Goal: Task Accomplishment & Management: Manage account settings

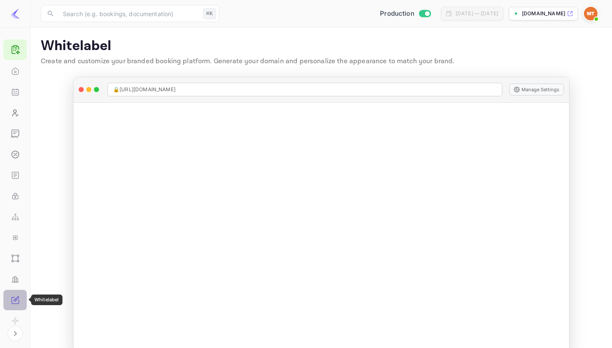
click at [17, 299] on icon "Whitelabel" at bounding box center [15, 300] width 8 height 8
click at [11, 65] on div "Home" at bounding box center [14, 71] width 23 height 20
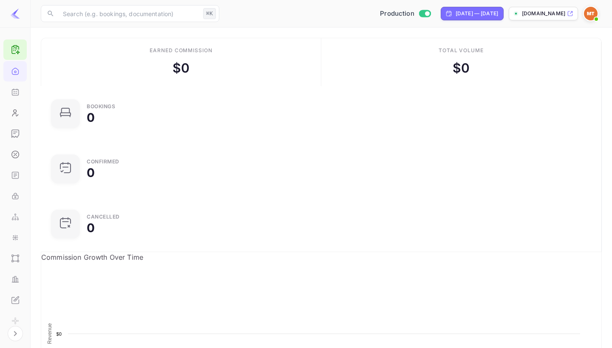
scroll to position [138, 182]
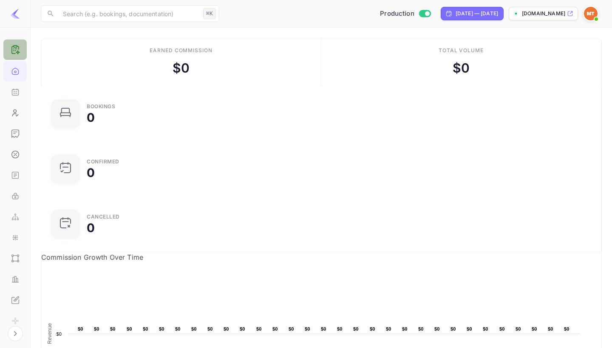
click at [18, 48] on icon at bounding box center [18, 47] width 2 height 3
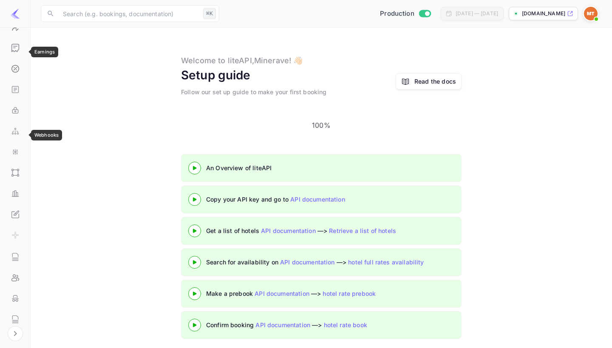
scroll to position [88, 0]
click at [570, 13] on icon at bounding box center [569, 13] width 5 height 5
click at [572, 15] on icon at bounding box center [569, 13] width 5 height 5
click at [14, 212] on icon "Whitelabel" at bounding box center [15, 212] width 8 height 8
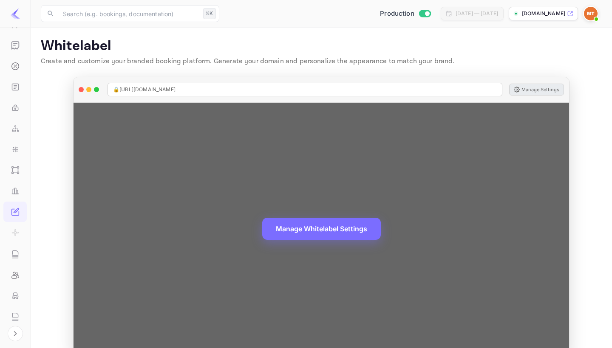
click at [536, 87] on button "Manage Settings" at bounding box center [536, 90] width 55 height 12
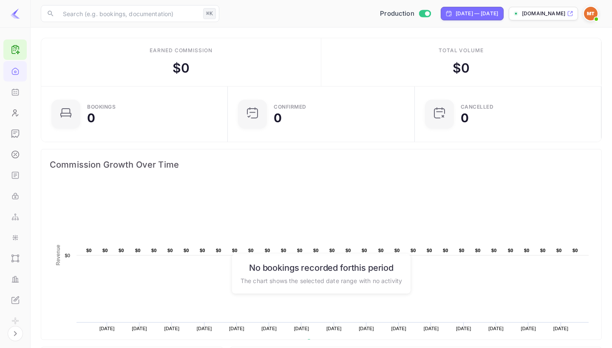
click at [547, 15] on p "[DOMAIN_NAME]" at bounding box center [542, 14] width 43 height 8
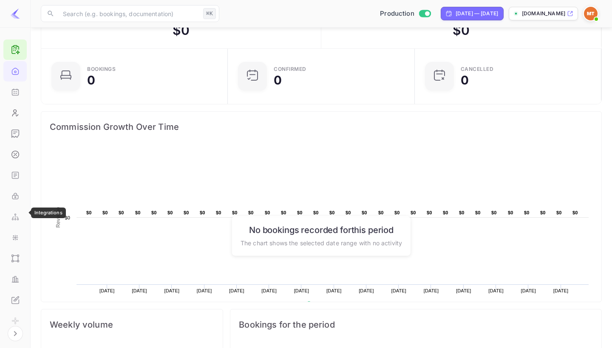
scroll to position [43, 0]
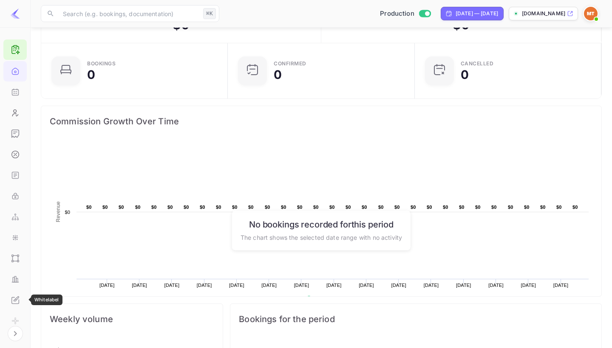
click at [17, 296] on icon "Whitelabel" at bounding box center [15, 300] width 8 height 8
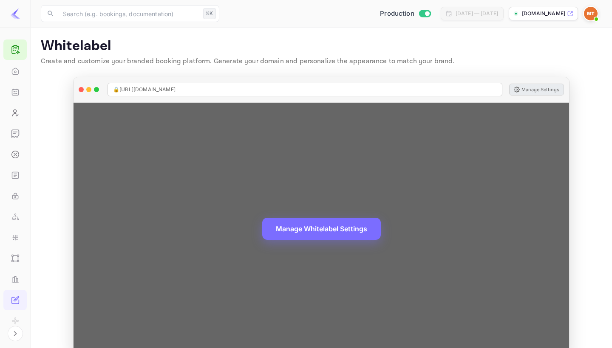
click at [536, 90] on button "Manage Settings" at bounding box center [536, 90] width 55 height 12
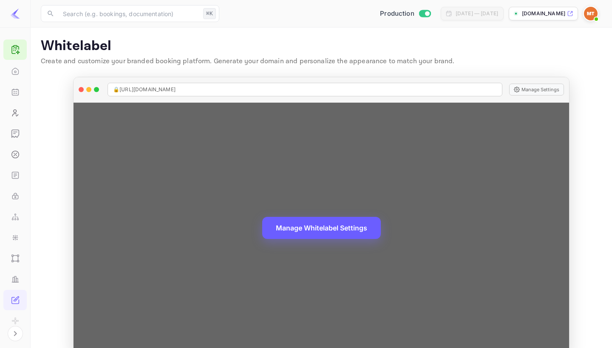
click at [367, 228] on button "Manage Whitelabel Settings" at bounding box center [321, 228] width 118 height 22
